Goal: Obtain resource: Download file/media

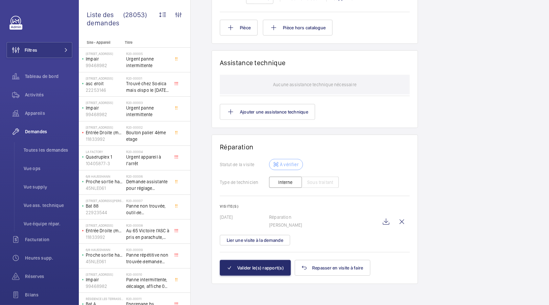
scroll to position [533, 0]
click at [271, 243] on button "Lier une visite à la demande" at bounding box center [255, 240] width 70 height 11
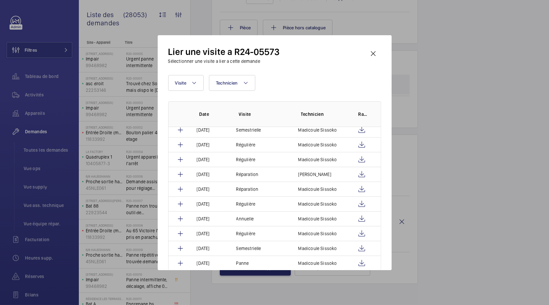
scroll to position [430, 0]
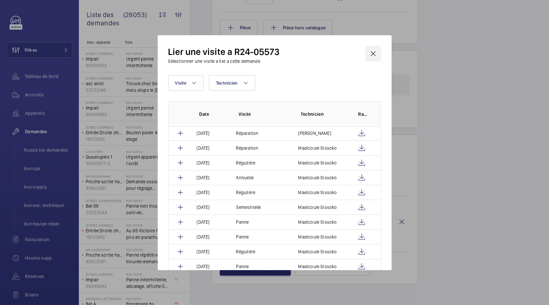
click at [375, 53] on wm-front-icon-button at bounding box center [374, 54] width 16 height 16
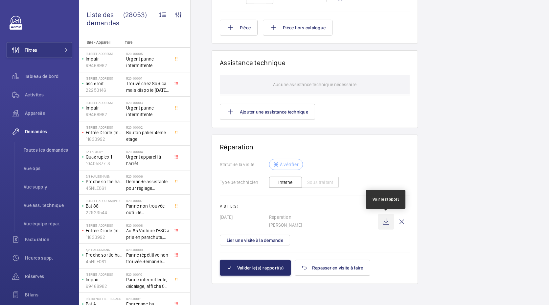
click at [388, 218] on wm-front-icon-button at bounding box center [386, 222] width 16 height 16
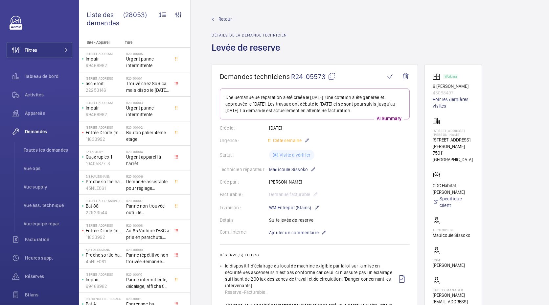
scroll to position [7, 0]
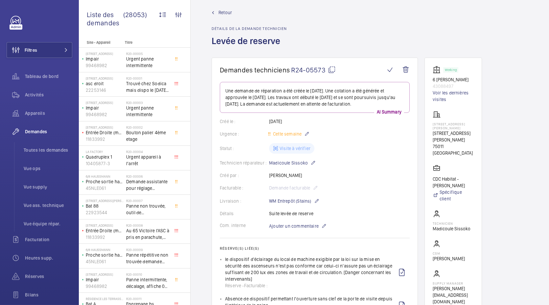
click at [447, 88] on p "43088497" at bounding box center [453, 86] width 41 height 7
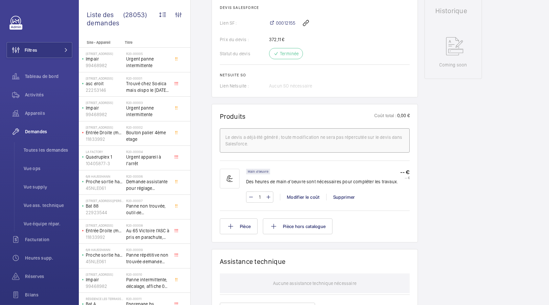
scroll to position [330, 0]
click at [49, 157] on li "Toutes les demandes" at bounding box center [45, 150] width 54 height 16
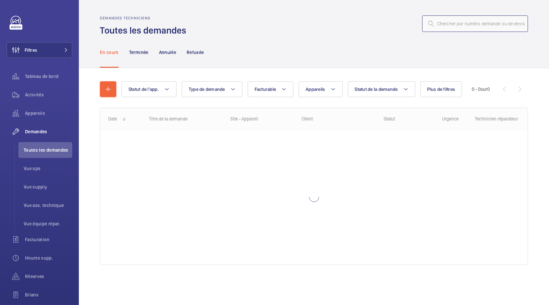
click at [467, 22] on input "text" at bounding box center [476, 23] width 106 height 16
paste input "R2405887"
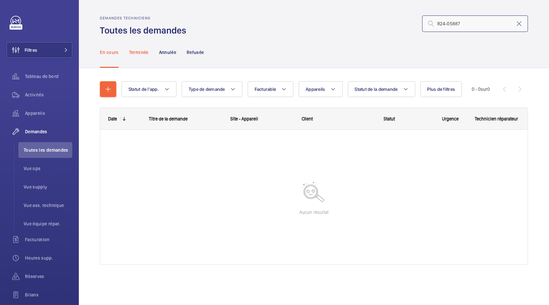
type input "R24-05887"
click at [136, 56] on div "Terminée" at bounding box center [138, 51] width 19 height 31
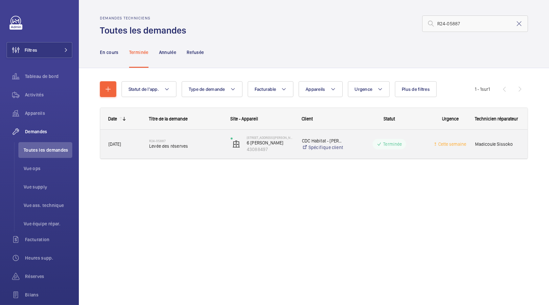
click at [158, 150] on div "R24-05887 Levée des réserves" at bounding box center [185, 143] width 73 height 19
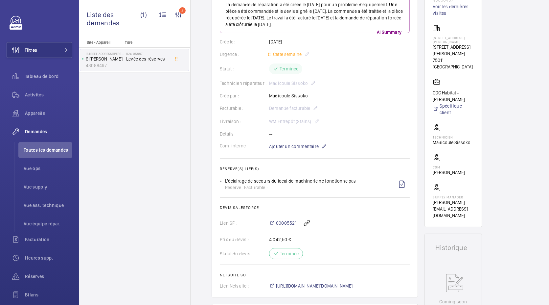
scroll to position [92, 0]
click at [289, 224] on span "00005521" at bounding box center [286, 223] width 20 height 7
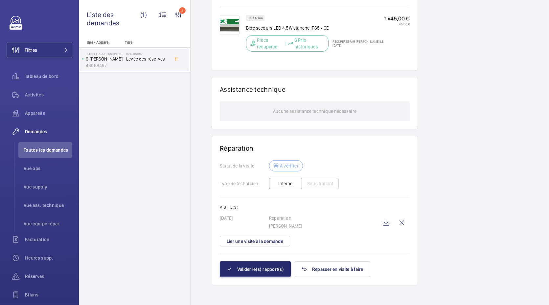
scroll to position [414, 0]
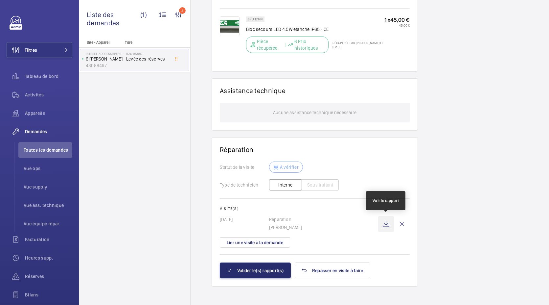
click at [387, 224] on wm-front-icon-button at bounding box center [386, 224] width 16 height 16
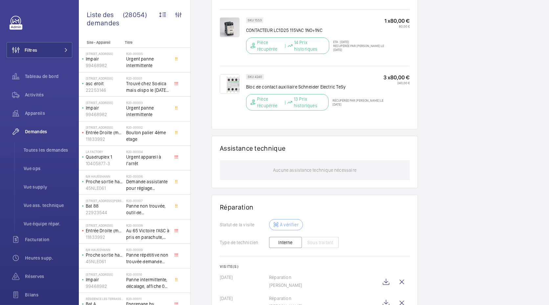
scroll to position [540, 0]
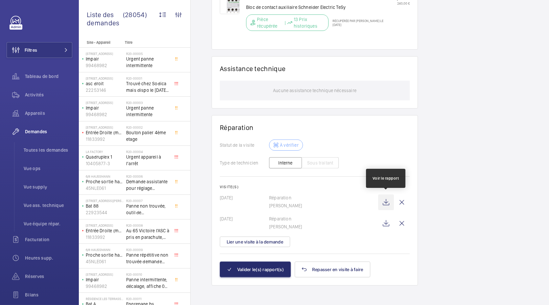
click at [385, 202] on wm-front-icon-button at bounding box center [386, 202] width 16 height 16
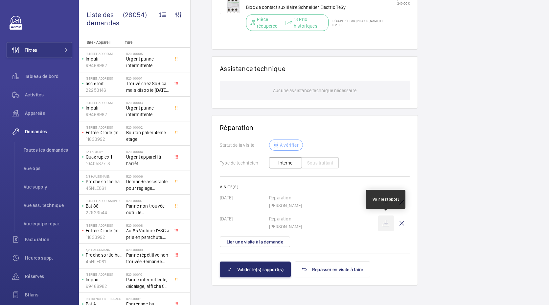
click at [385, 219] on wm-front-icon-button at bounding box center [386, 223] width 16 height 16
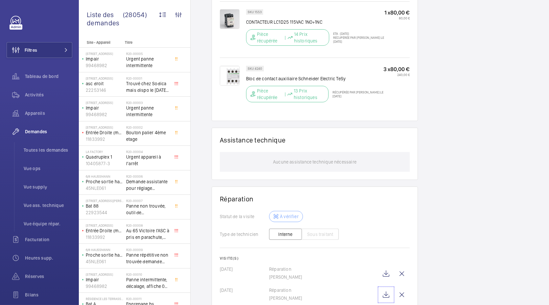
scroll to position [481, 0]
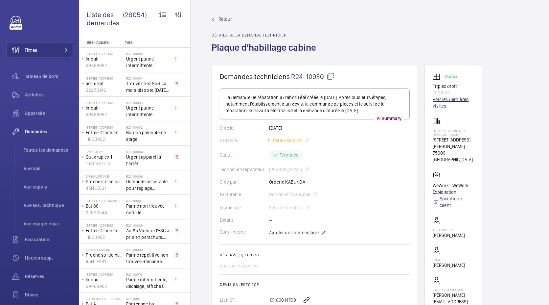
click at [451, 101] on link "Voir les dernières visites" at bounding box center [453, 102] width 41 height 13
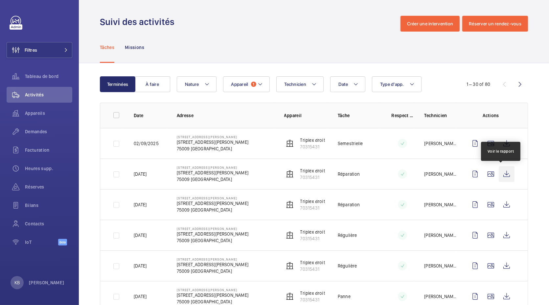
click at [499, 172] on wm-front-icon-button at bounding box center [507, 174] width 16 height 16
click at [202, 84] on button "Nature" at bounding box center [197, 84] width 40 height 16
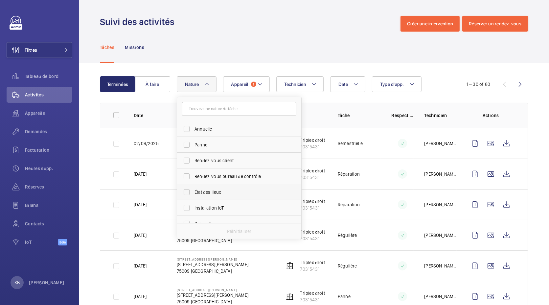
scroll to position [103, 0]
click at [208, 166] on span "Réparation" at bounding box center [240, 168] width 90 height 7
click at [193, 166] on input "Réparation" at bounding box center [186, 167] width 13 height 13
checkbox input "true"
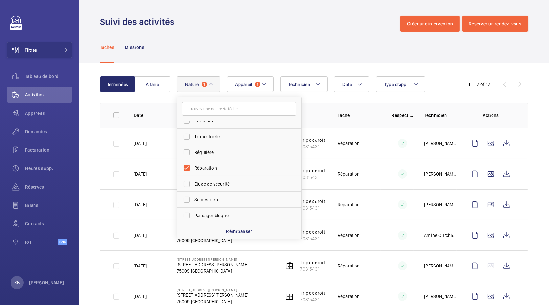
click at [256, 37] on div "Tâches Missions" at bounding box center [314, 47] width 428 height 31
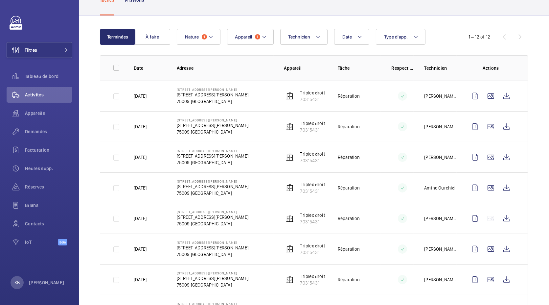
scroll to position [90, 0]
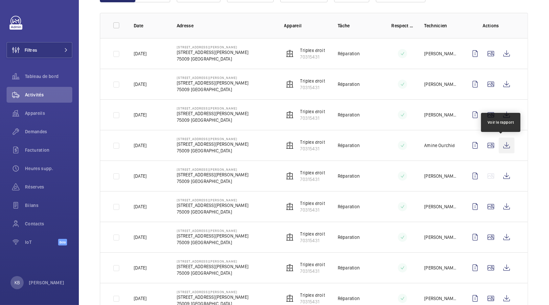
click at [502, 139] on wm-front-icon-button at bounding box center [507, 145] width 16 height 16
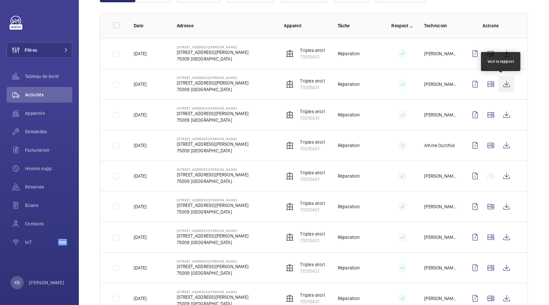
click at [501, 85] on wm-front-icon-button at bounding box center [507, 84] width 16 height 16
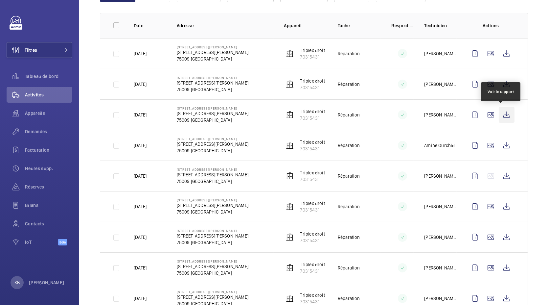
click at [504, 118] on wm-front-icon-button at bounding box center [507, 115] width 16 height 16
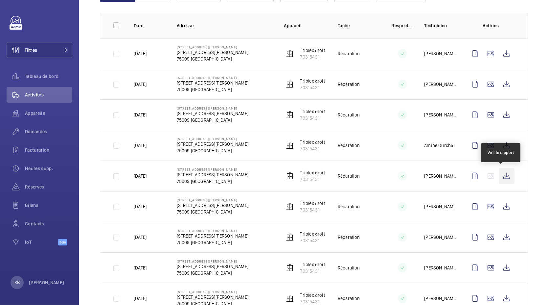
click at [501, 174] on wm-front-icon-button at bounding box center [507, 176] width 16 height 16
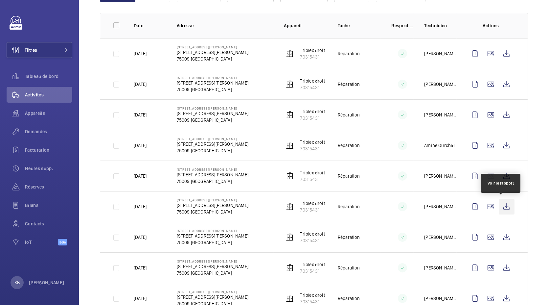
click at [505, 208] on wm-front-icon-button at bounding box center [507, 207] width 16 height 16
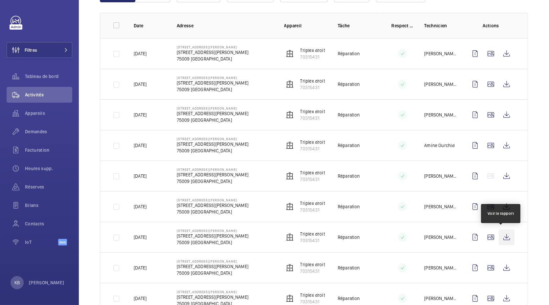
click at [503, 238] on wm-front-icon-button at bounding box center [507, 237] width 16 height 16
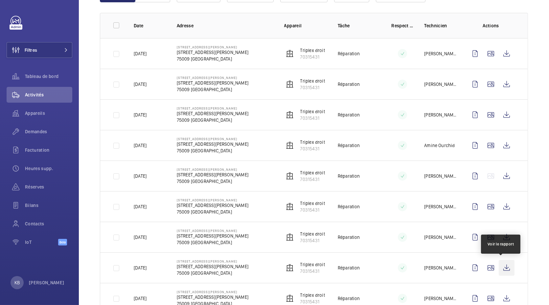
click at [503, 268] on wm-front-icon-button at bounding box center [507, 268] width 16 height 16
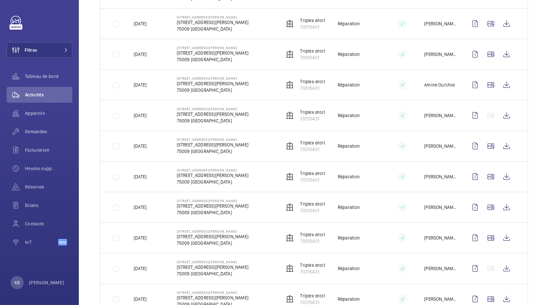
scroll to position [160, 0]
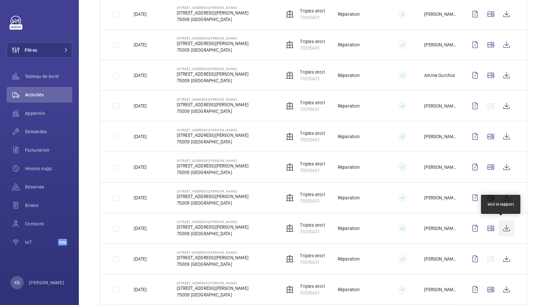
click at [499, 227] on wm-front-icon-button at bounding box center [507, 228] width 16 height 16
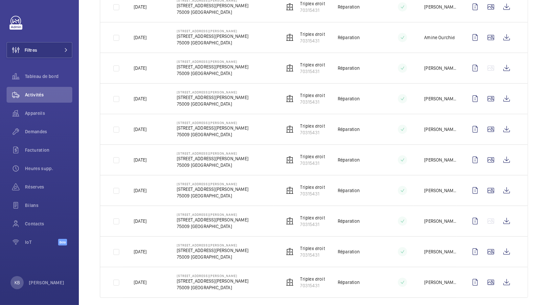
scroll to position [200, 0]
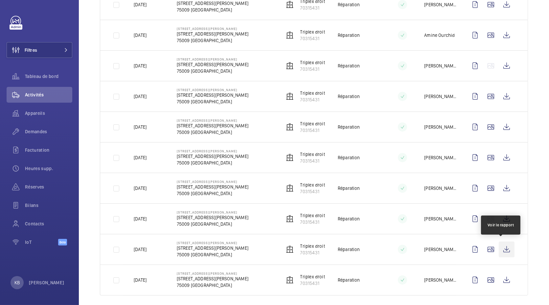
click at [501, 245] on wm-front-icon-button at bounding box center [507, 249] width 16 height 16
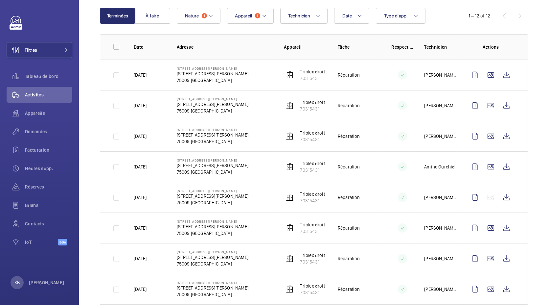
scroll to position [69, 0]
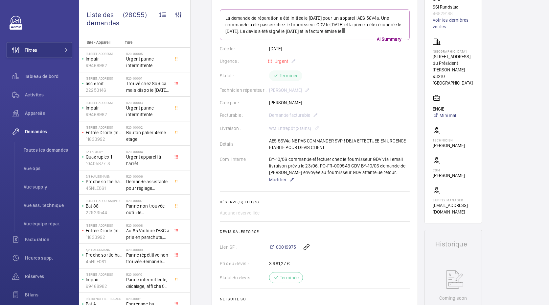
scroll to position [80, 0]
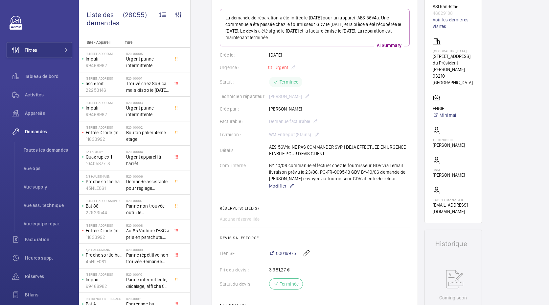
click at [329, 152] on div "Détails AES 56V4a NE PAS COMMANDER SVP ! DEJA EFFECTUEE EN URGENCE ETABLIE POUR…" at bounding box center [315, 150] width 190 height 13
drag, startPoint x: 329, startPoint y: 153, endPoint x: 353, endPoint y: 158, distance: 24.9
click at [353, 158] on wm-front-card-body "La demande de réparation a été initiée le 06/06/2025 pour un appareil AES 56V4a…" at bounding box center [315, 164] width 190 height 310
click at [344, 169] on div "BY-10/06 commande effectuer chez le fournisseur GDV via l'email livraison prévu…" at bounding box center [339, 176] width 141 height 28
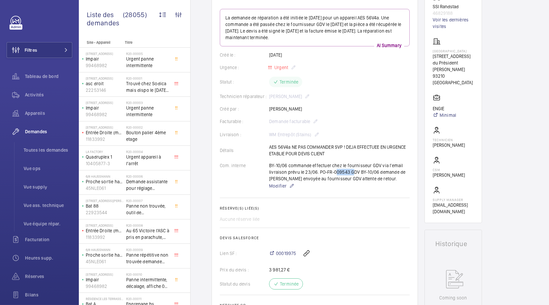
click at [332, 172] on div "BY-10/06 commande effectuer chez le fournisseur GDV via l'email livraison prévu…" at bounding box center [339, 176] width 141 height 28
click at [332, 152] on div "Détails AES 56V4a NE PAS COMMANDER SVP ! DEJA EFFECTUEE EN URGENCE ETABLIE POUR…" at bounding box center [315, 150] width 190 height 13
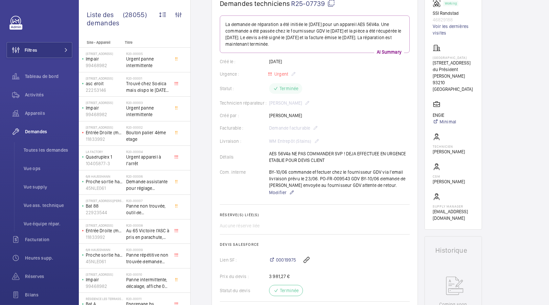
scroll to position [73, 0]
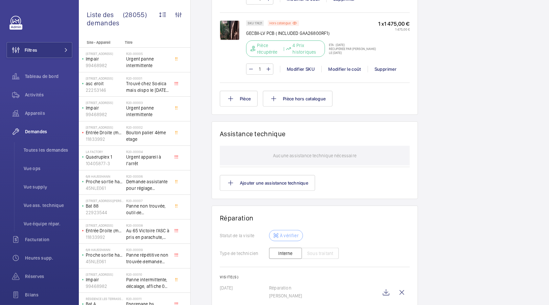
scroll to position [596, 0]
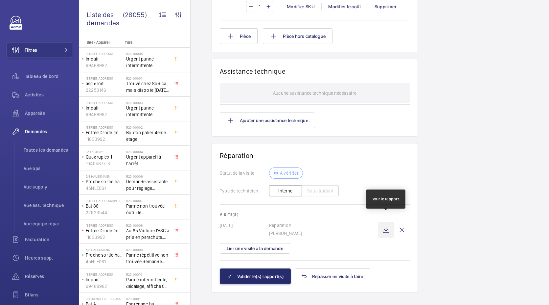
click at [390, 222] on wm-front-icon-button at bounding box center [386, 230] width 16 height 16
